Goal: Task Accomplishment & Management: Manage account settings

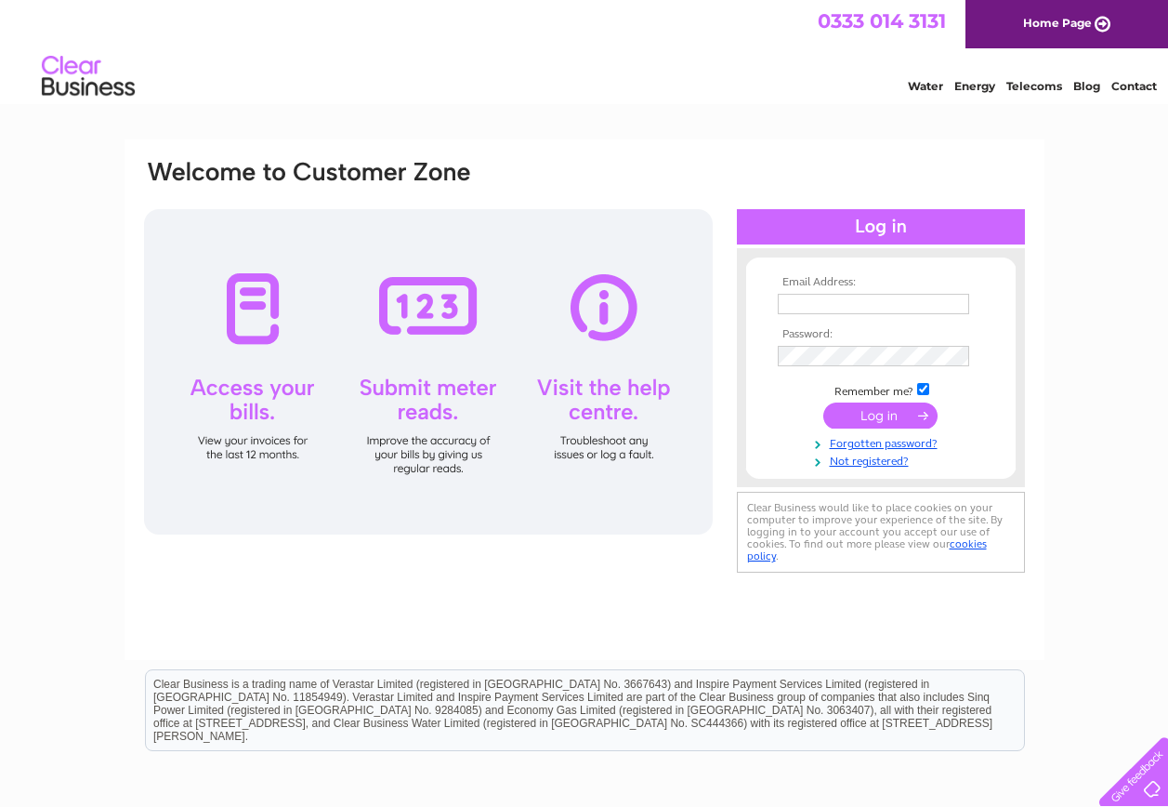
type input "[EMAIL_ADDRESS][DOMAIN_NAME]"
click at [887, 415] on input "submit" at bounding box center [880, 415] width 114 height 26
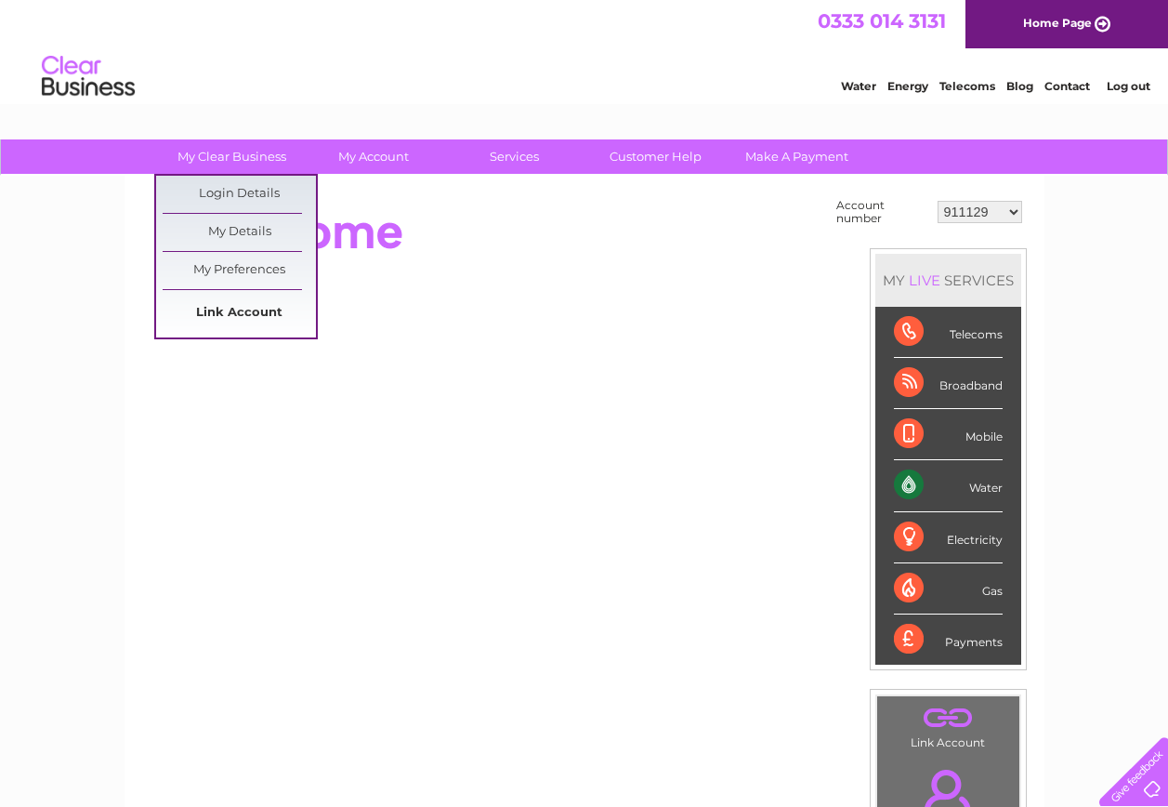
click at [226, 305] on link "Link Account" at bounding box center [239, 313] width 153 height 37
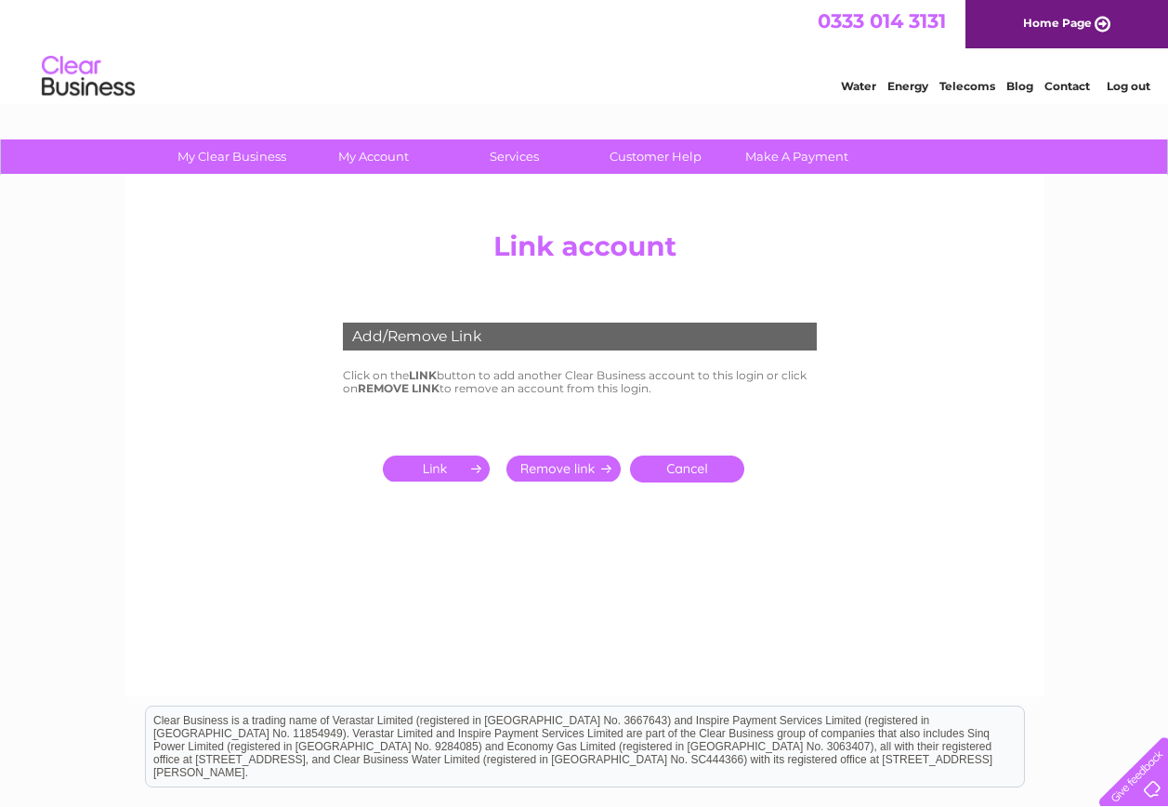
click at [444, 462] on input "submit" at bounding box center [440, 468] width 114 height 26
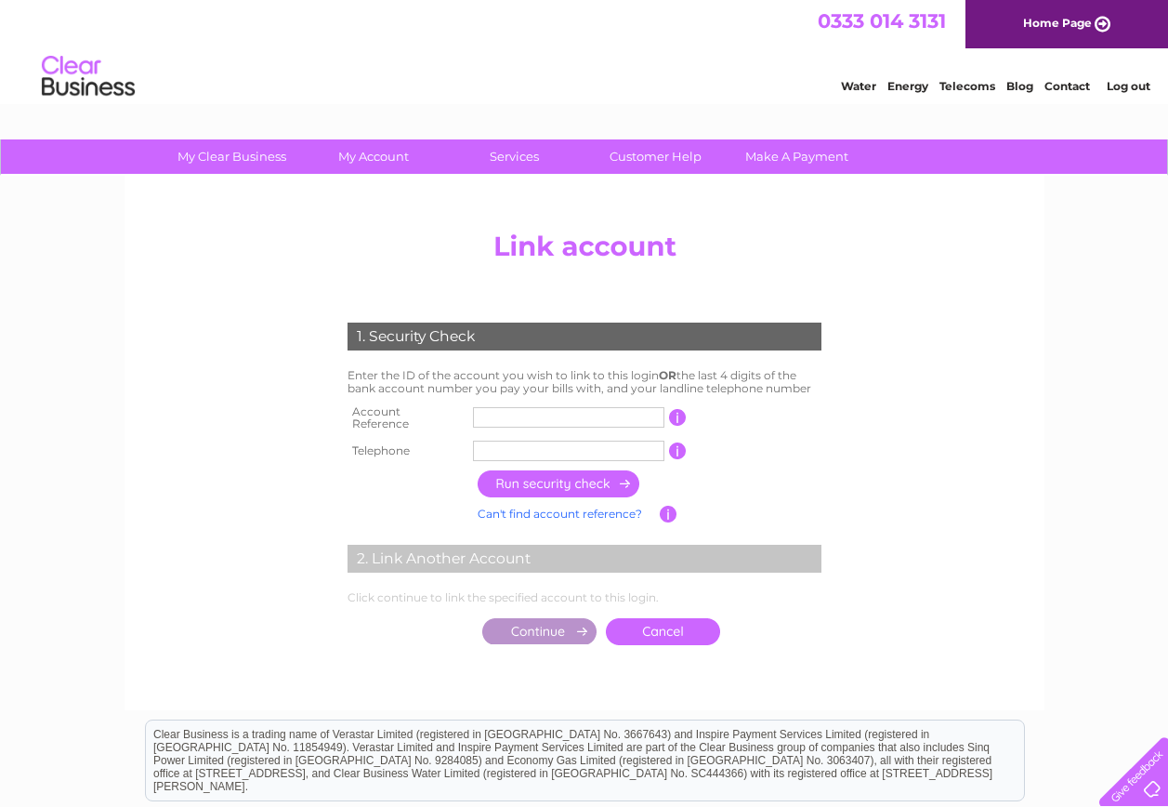
click at [608, 418] on input "text" at bounding box center [568, 417] width 191 height 20
click at [495, 414] on input "CB303222" at bounding box center [568, 417] width 191 height 20
type input "30322267"
click at [553, 444] on input "text" at bounding box center [568, 450] width 191 height 20
type input "01467469261"
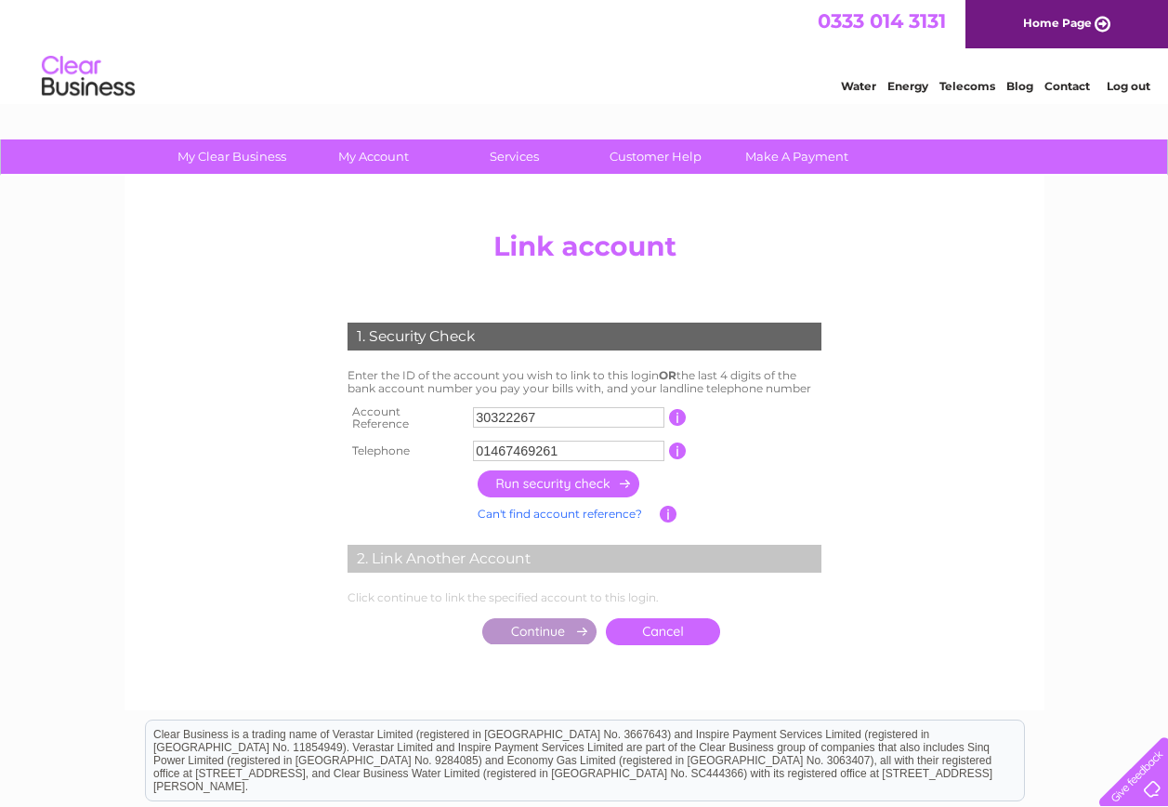
click at [541, 480] on input "button" at bounding box center [560, 483] width 164 height 27
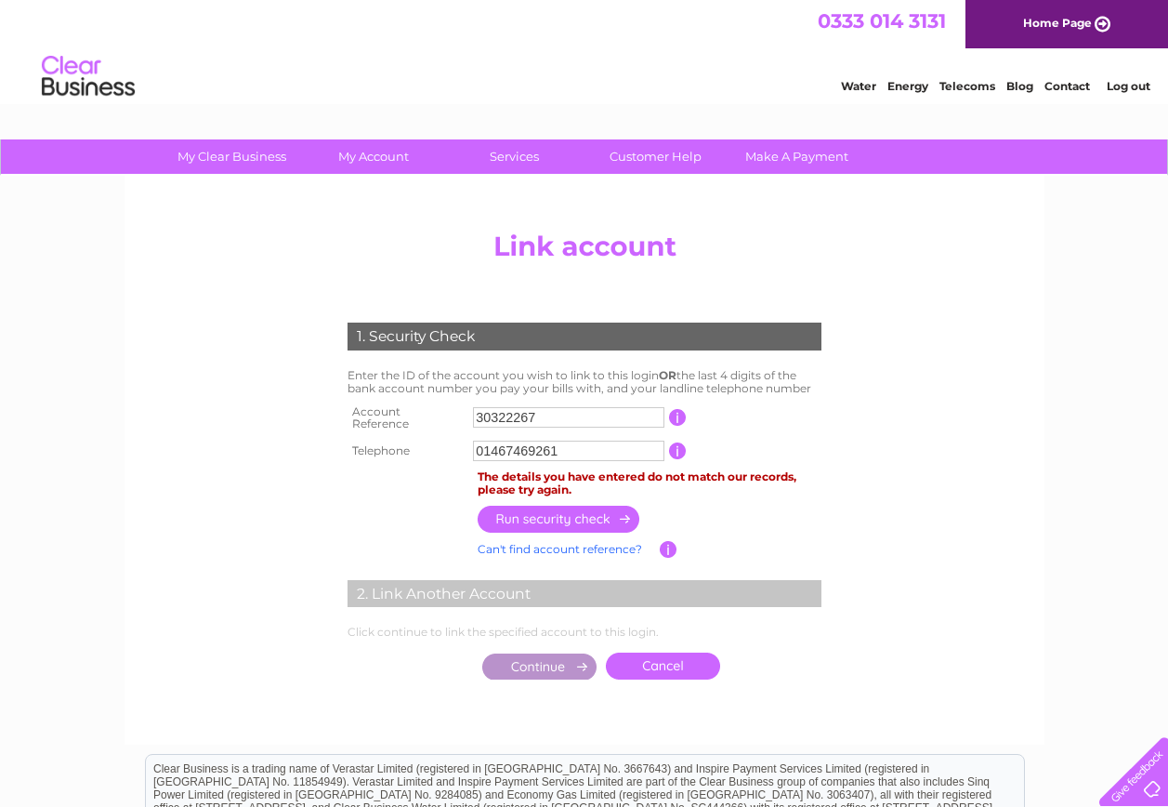
drag, startPoint x: 571, startPoint y: 443, endPoint x: 449, endPoint y: 420, distance: 124.8
click at [449, 420] on tbody "Account Reference 30322267 This should appear at the top of your bill and its t…" at bounding box center [584, 433] width 483 height 67
click at [676, 449] on input "button" at bounding box center [678, 450] width 18 height 17
click at [679, 442] on input "button" at bounding box center [678, 450] width 18 height 17
click at [673, 445] on input "button" at bounding box center [678, 450] width 18 height 17
